Goal: Information Seeking & Learning: Learn about a topic

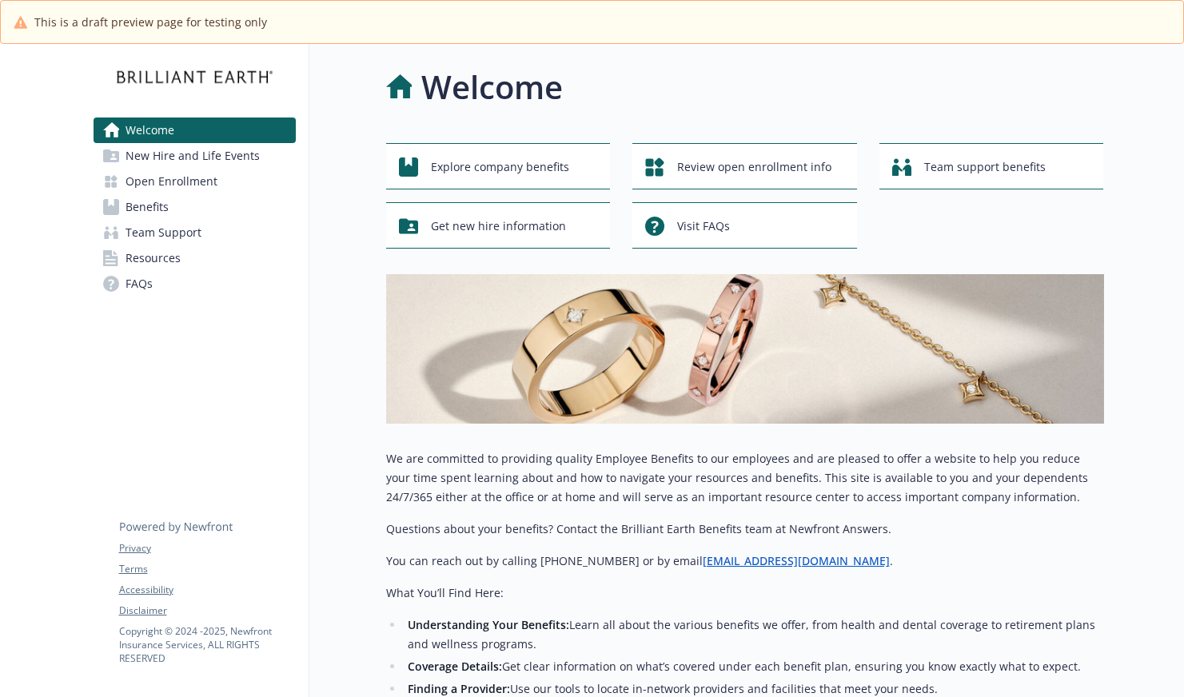
click at [197, 186] on span "Open Enrollment" at bounding box center [172, 182] width 92 height 26
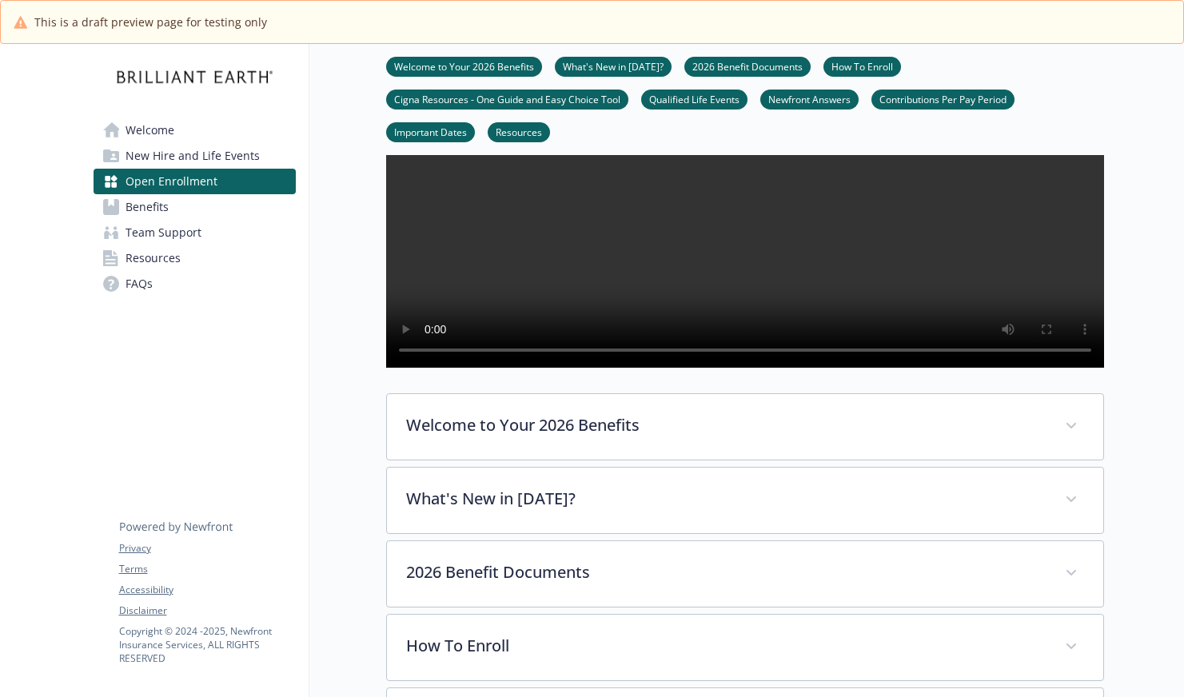
scroll to position [238, 0]
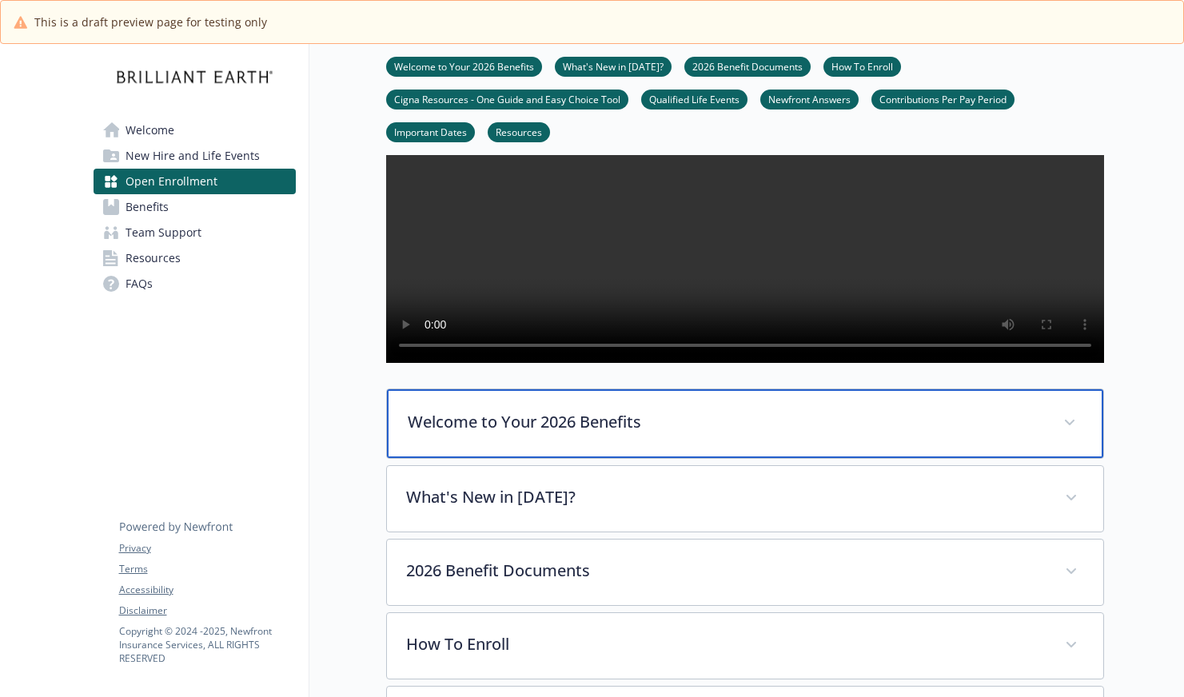
click at [525, 434] on p "Welcome to Your 2026 Benefits" at bounding box center [726, 422] width 637 height 24
